Goal: Information Seeking & Learning: Check status

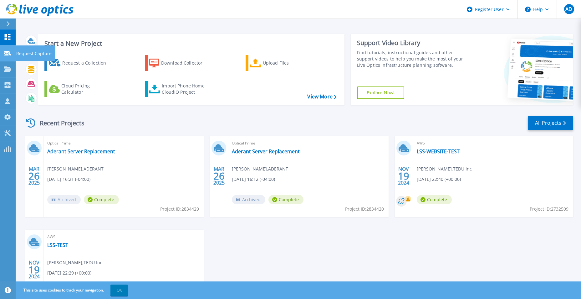
click at [12, 53] on link "Request Capture Request Capture" at bounding box center [8, 53] width 16 height 16
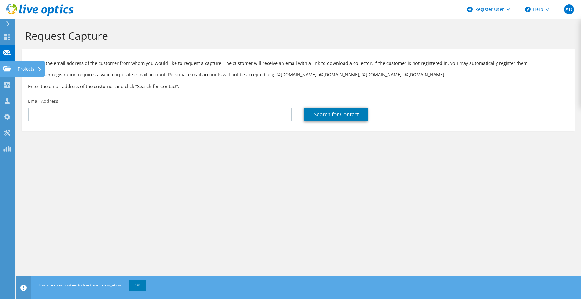
click at [5, 71] on use at bounding box center [7, 68] width 8 height 5
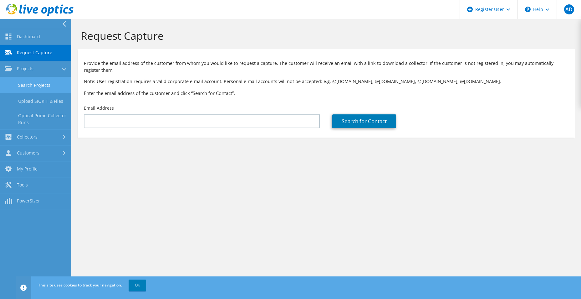
click at [33, 89] on link "Search Projects" at bounding box center [35, 85] width 71 height 16
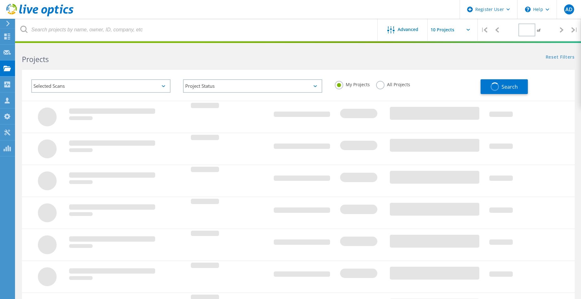
type input "1"
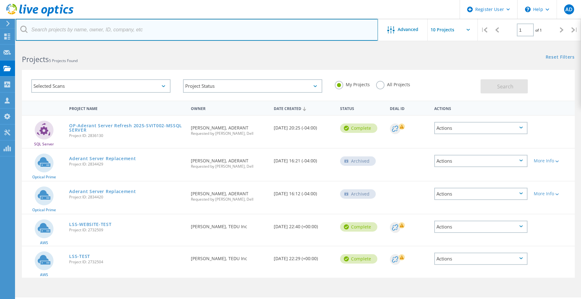
click at [125, 27] on input "text" at bounding box center [197, 30] width 362 height 22
type input "gaumard scientific"
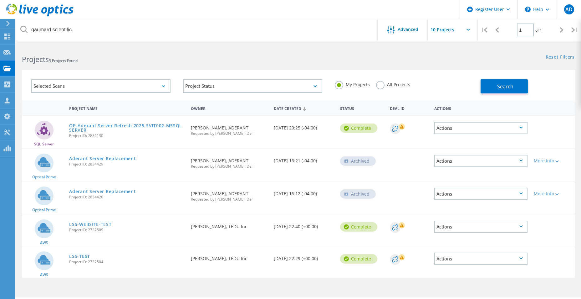
click at [398, 81] on label "All Projects" at bounding box center [393, 84] width 34 height 6
click at [0, 0] on input "All Projects" at bounding box center [0, 0] width 0 height 0
click at [497, 88] on button "Search" at bounding box center [504, 86] width 47 height 14
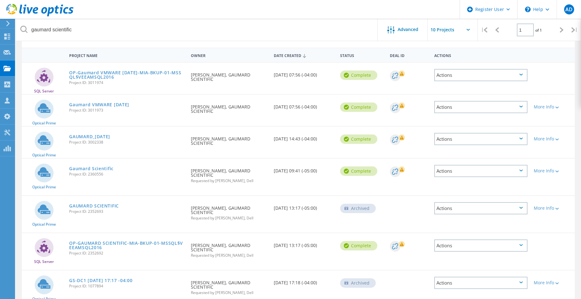
scroll to position [63, 0]
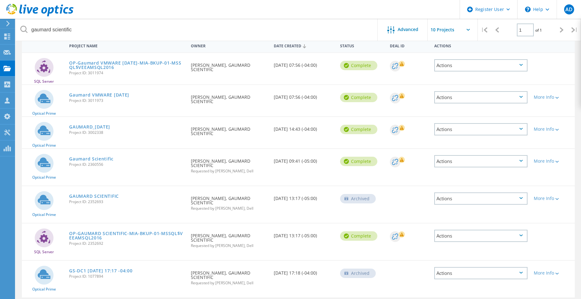
click at [532, 48] on div at bounding box center [553, 45] width 44 height 12
click at [560, 29] on icon at bounding box center [562, 29] width 4 height 5
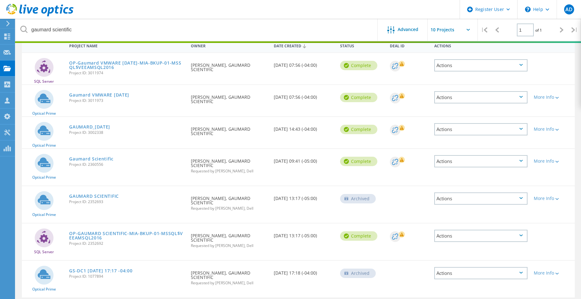
click at [500, 30] on div at bounding box center [497, 30] width 13 height 22
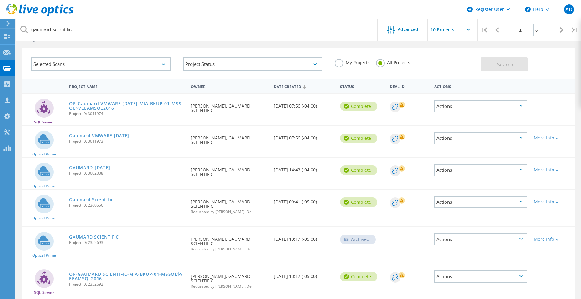
scroll to position [31, 0]
